Goal: Task Accomplishment & Management: Manage account settings

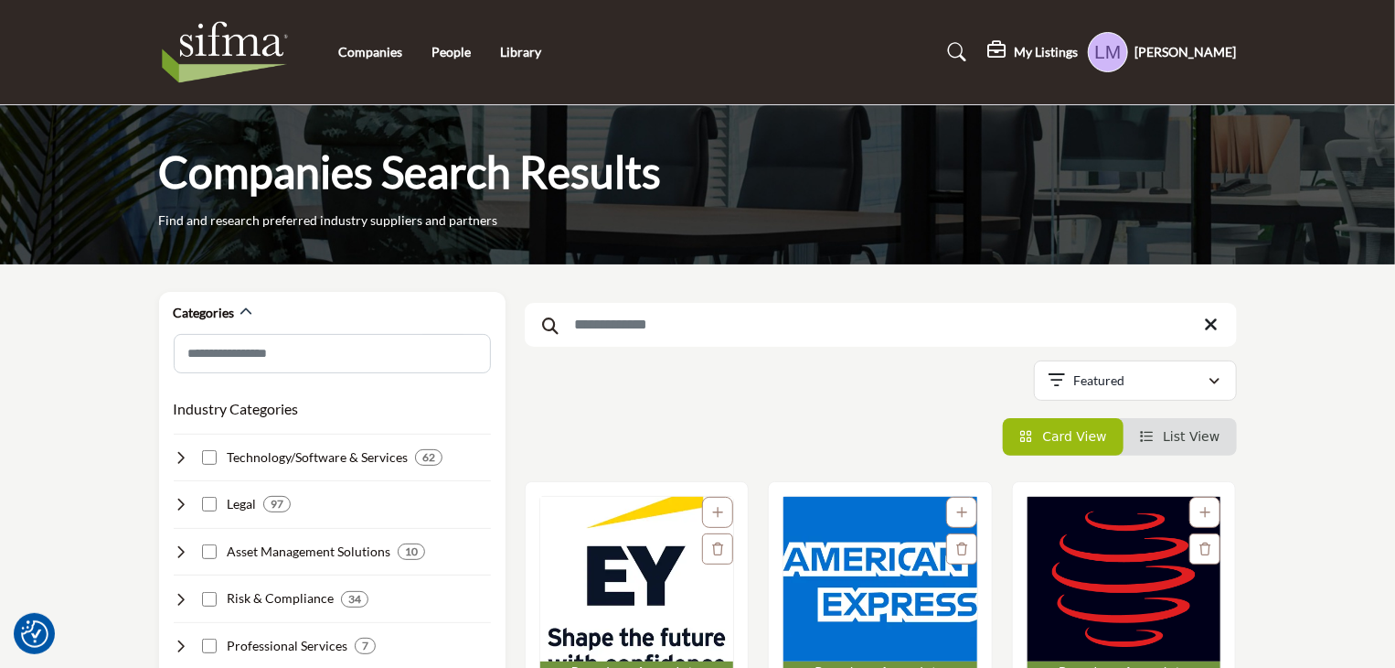
click at [1213, 54] on h5 "[PERSON_NAME]" at bounding box center [1186, 52] width 101 height 18
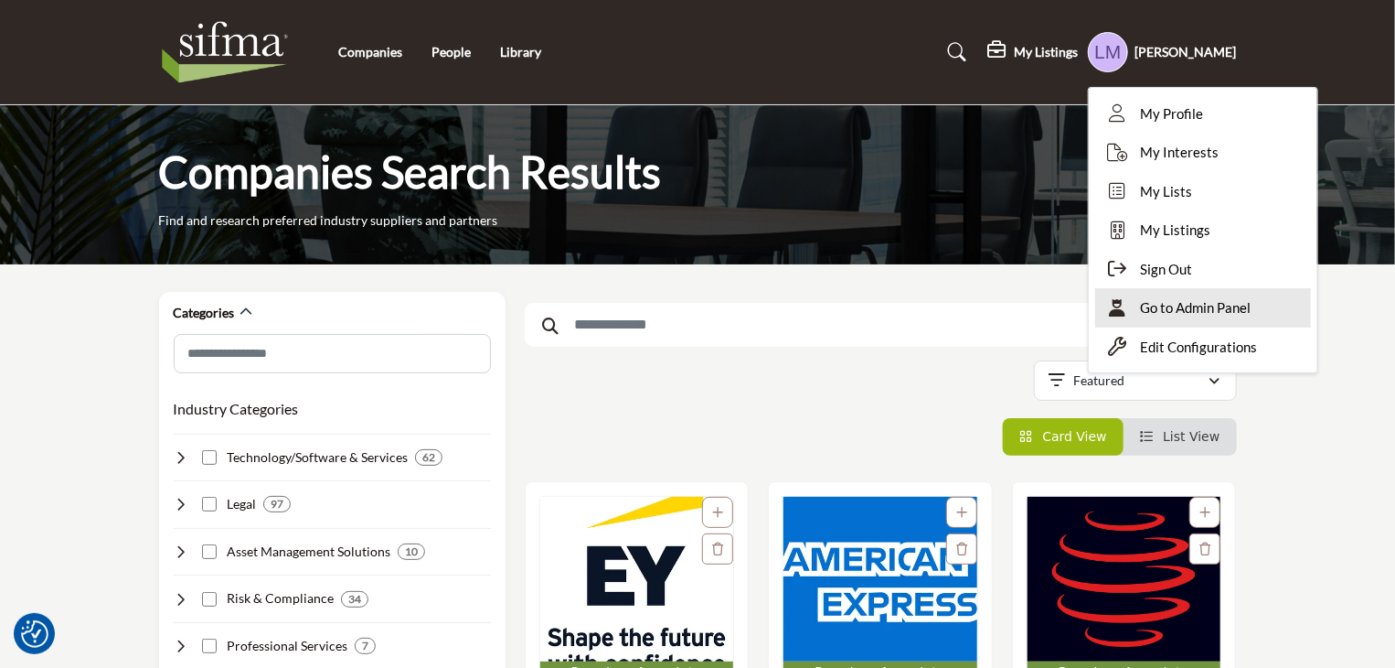
click at [1242, 304] on span "Go to Admin Panel" at bounding box center [1196, 307] width 111 height 21
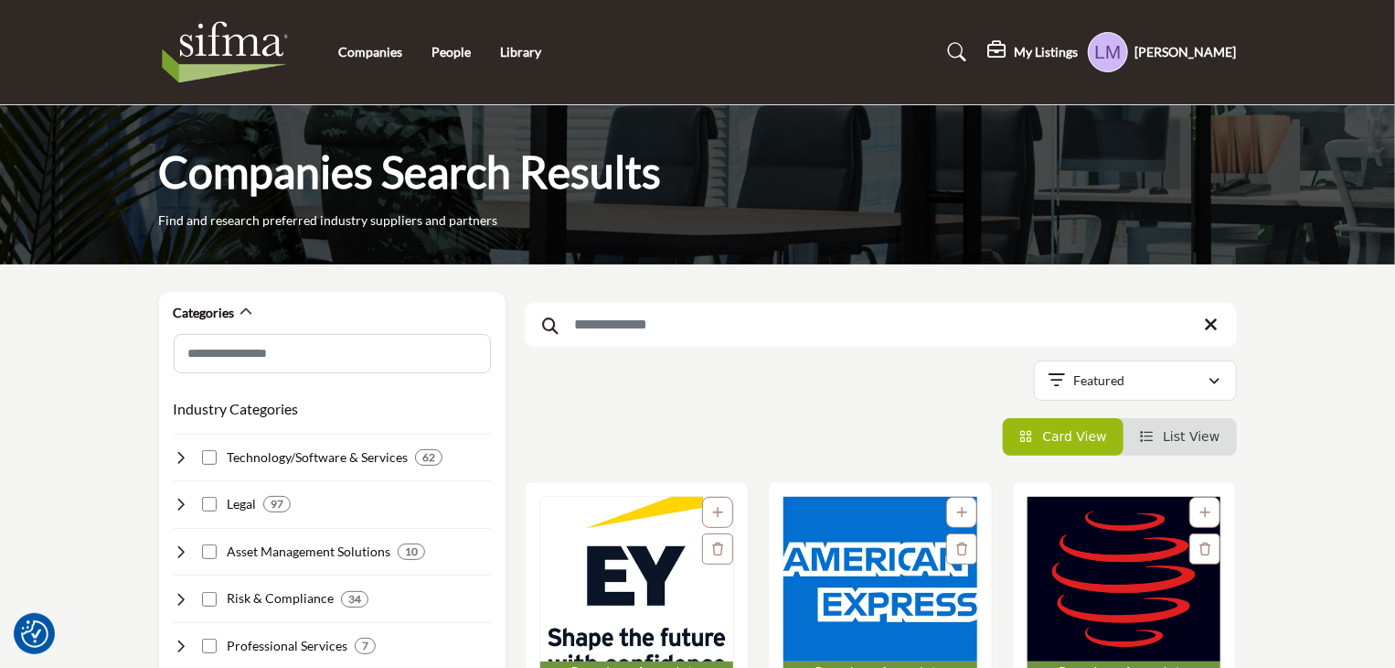
click at [615, 565] on img "Open Listing in new tab" at bounding box center [637, 579] width 194 height 165
click at [650, 555] on img "Open Listing in new tab" at bounding box center [637, 579] width 194 height 165
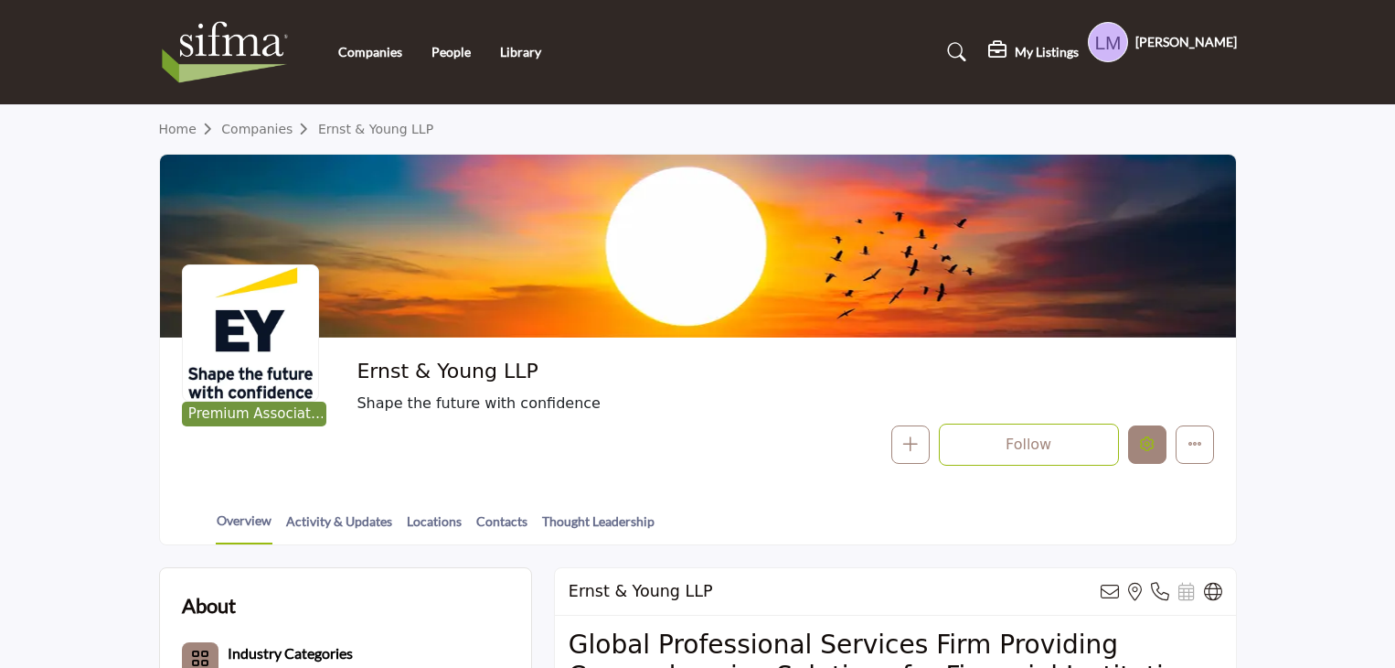
click at [1139, 443] on button "Edit company" at bounding box center [1147, 444] width 38 height 38
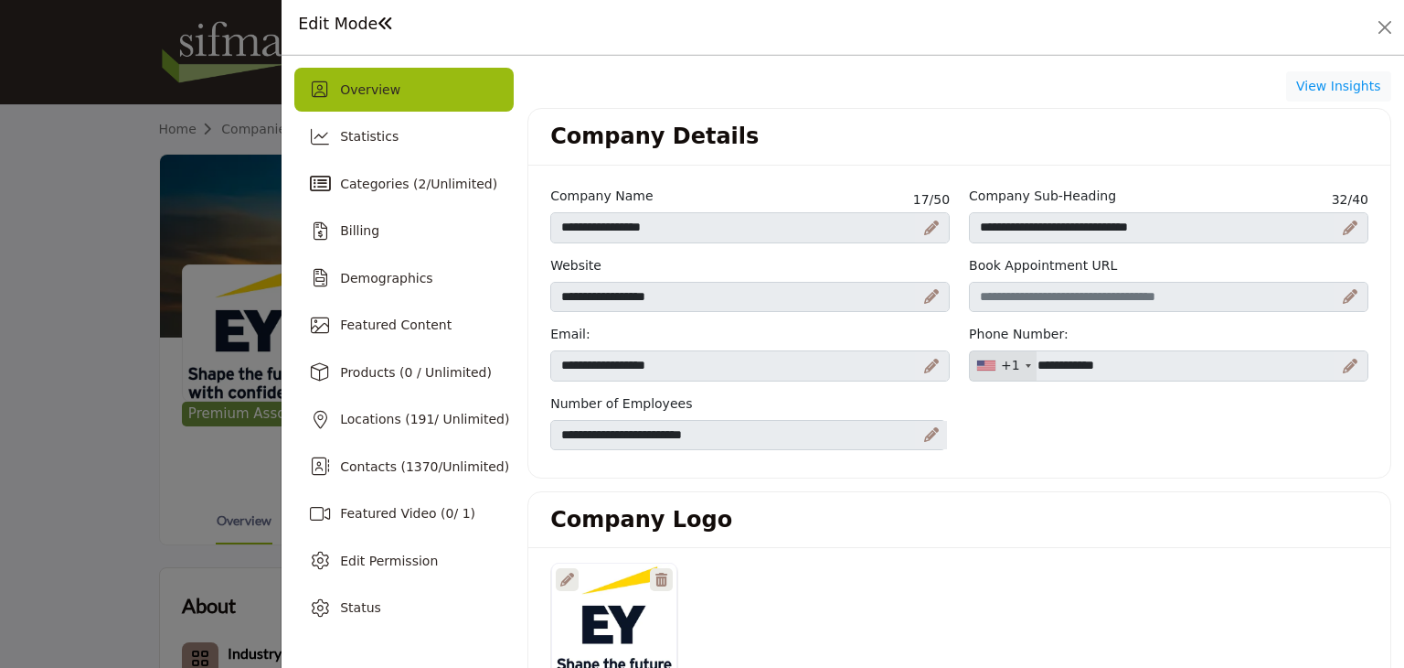
click at [0, 0] on div at bounding box center [0, 0] width 0 height 0
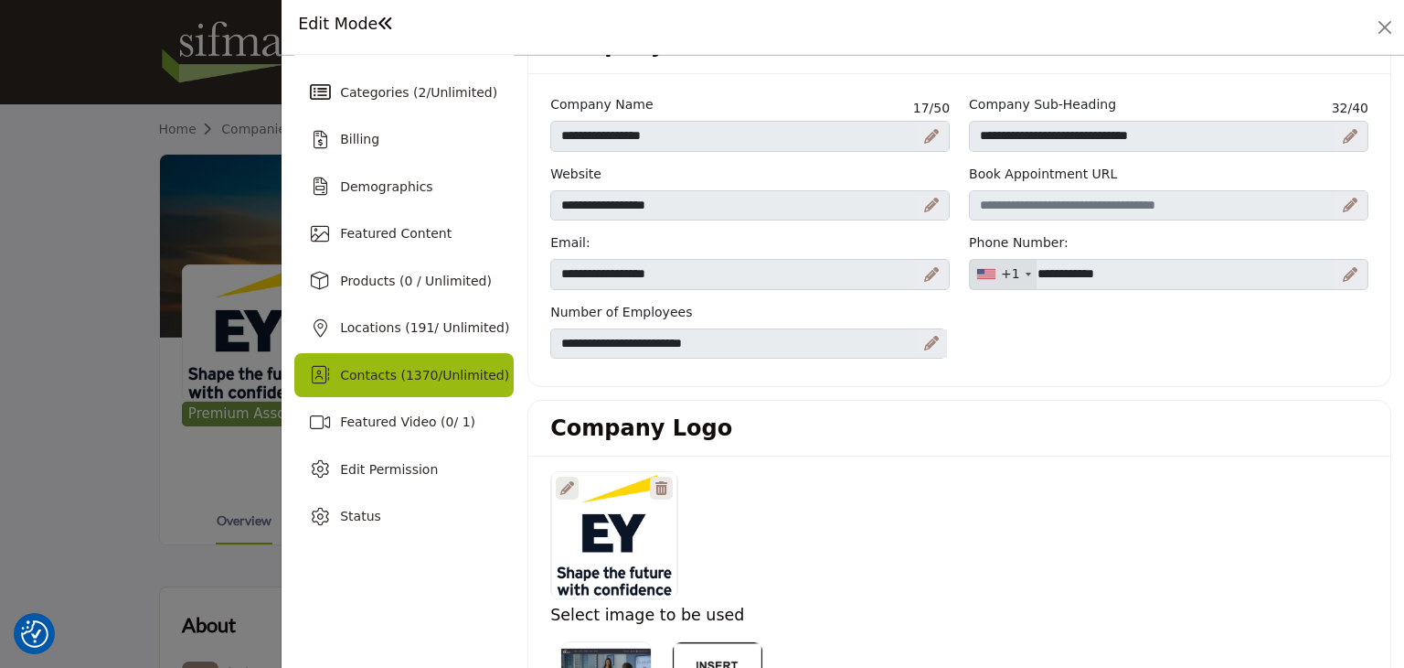
click at [351, 381] on span "Contacts ( 1370 / Unlimited )" at bounding box center [424, 375] width 169 height 15
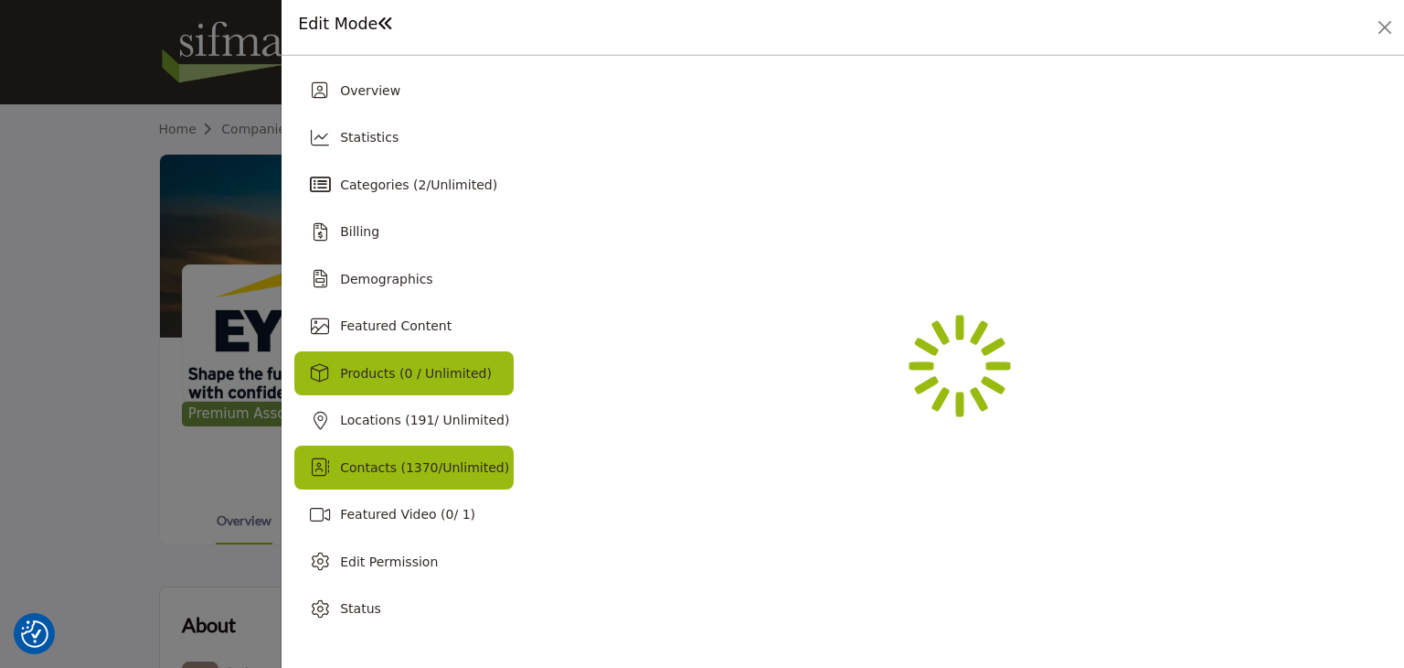
scroll to position [0, 0]
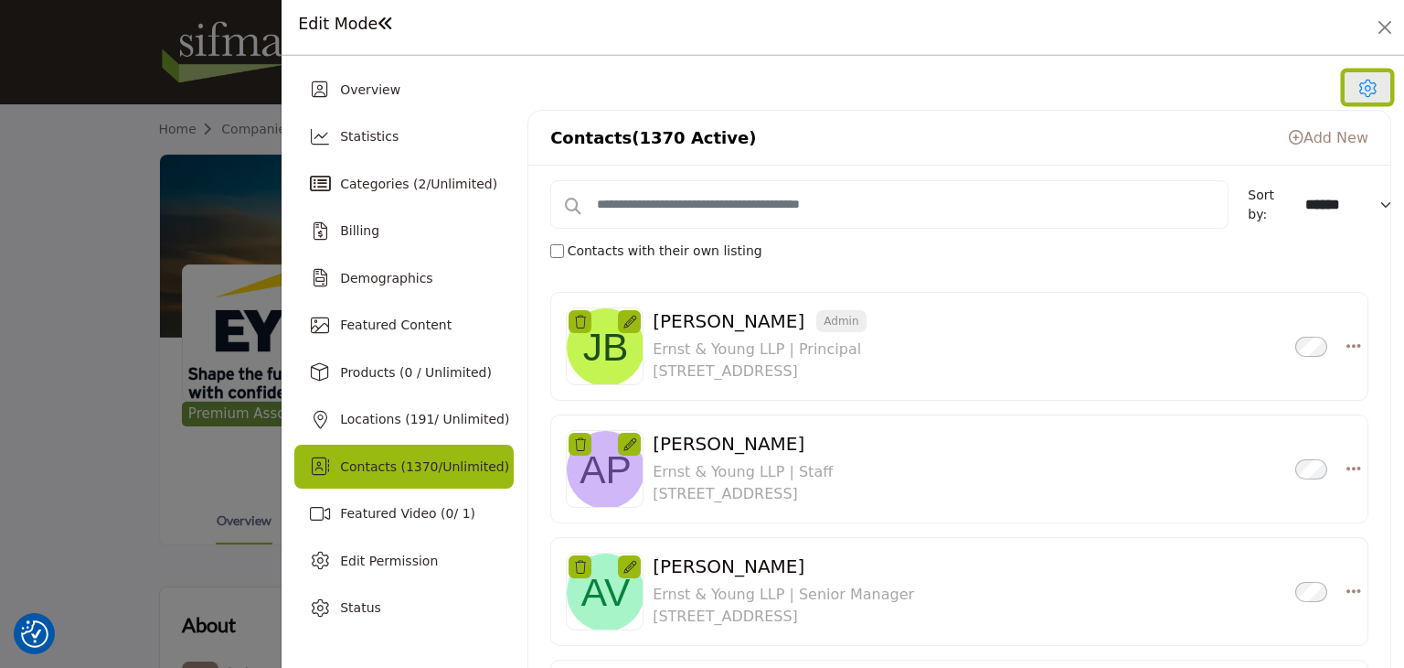
click at [1361, 81] on icon at bounding box center [1368, 89] width 18 height 18
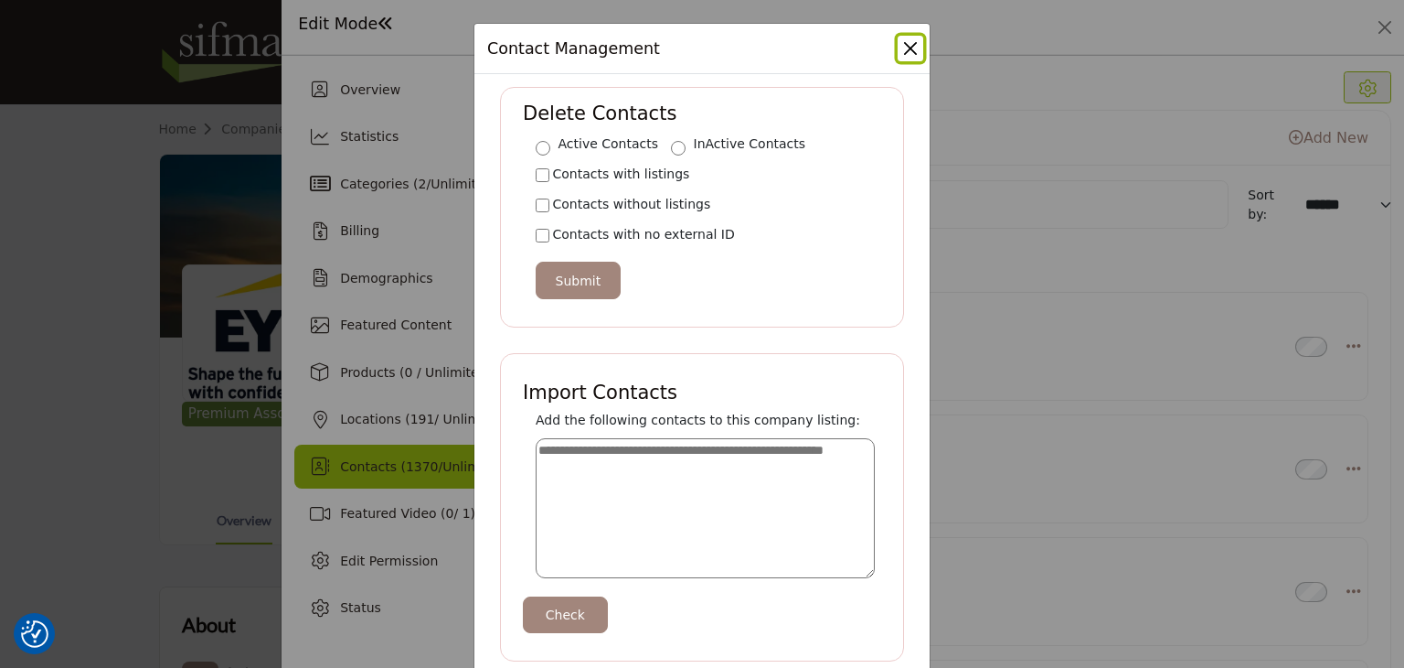
click at [902, 52] on button "Close Modal" at bounding box center [911, 49] width 26 height 26
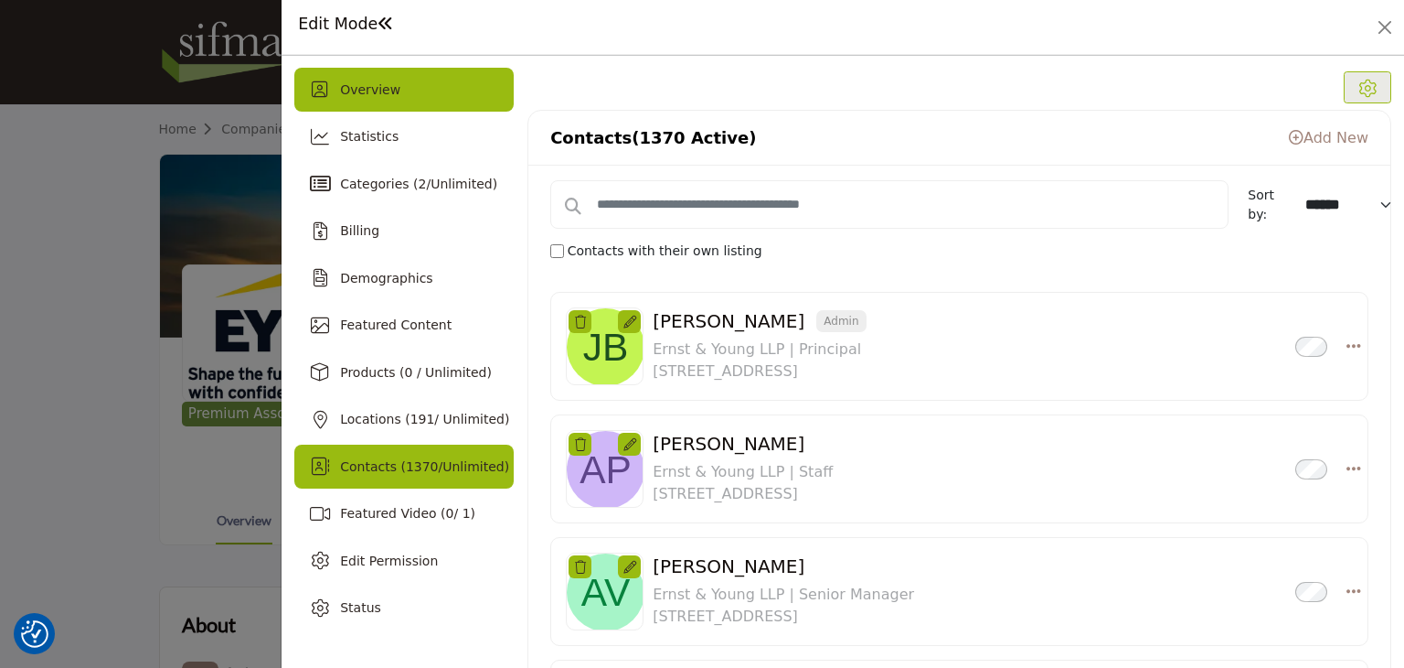
click at [379, 88] on span "Overview" at bounding box center [370, 89] width 60 height 15
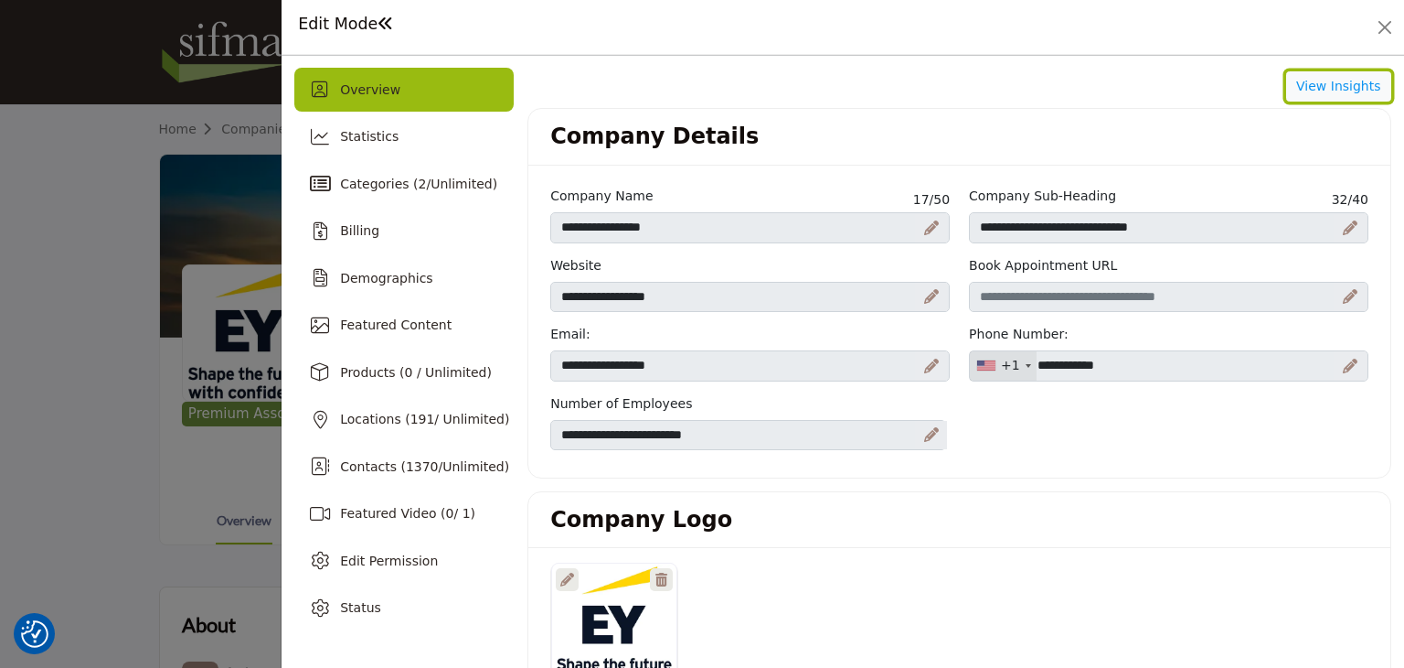
click at [1324, 93] on button "View Insights" at bounding box center [1339, 86] width 105 height 31
click at [1378, 23] on button "Close" at bounding box center [1385, 28] width 26 height 26
